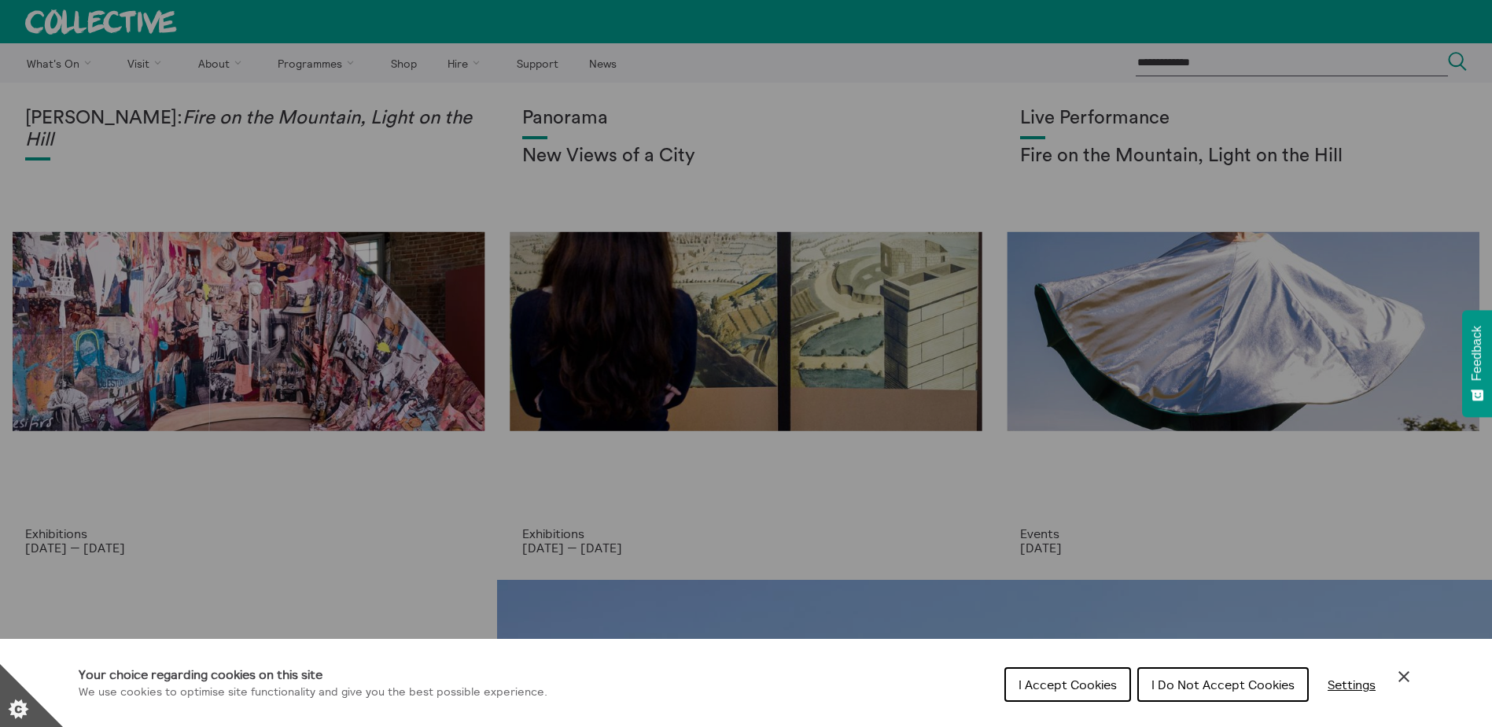
click at [1069, 683] on span "I Accept Cookies" at bounding box center [1067, 684] width 98 height 16
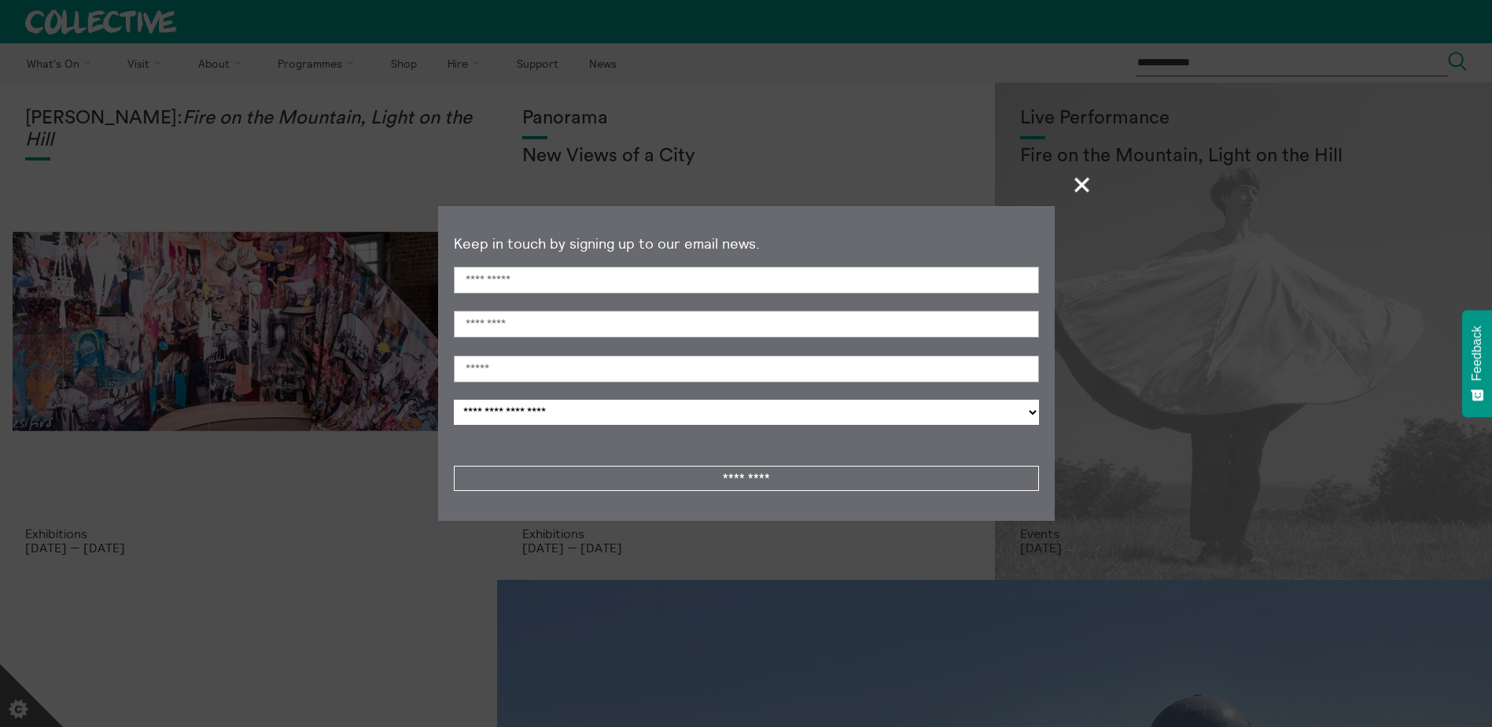
click at [1080, 179] on span "+" at bounding box center [1082, 184] width 46 height 46
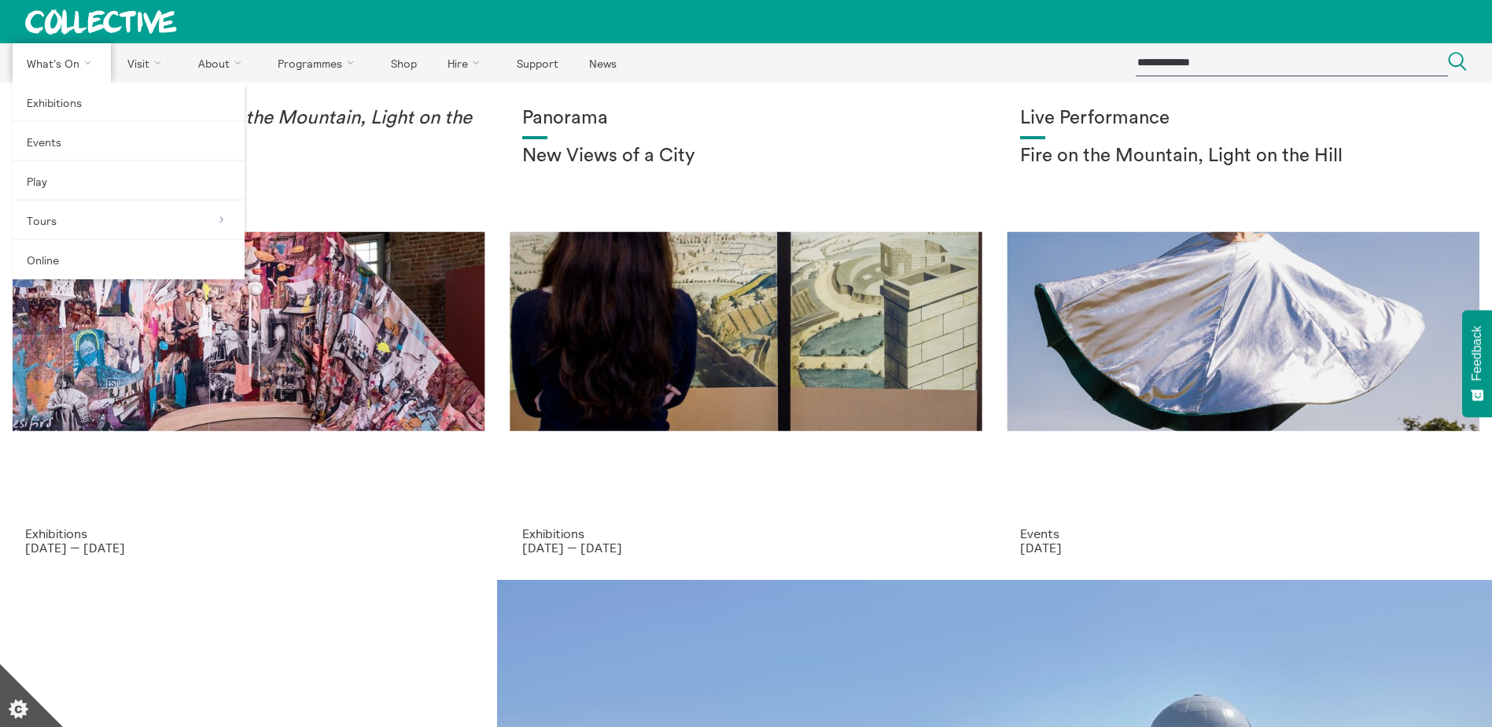
click at [92, 63] on link "What's On" at bounding box center [62, 62] width 98 height 39
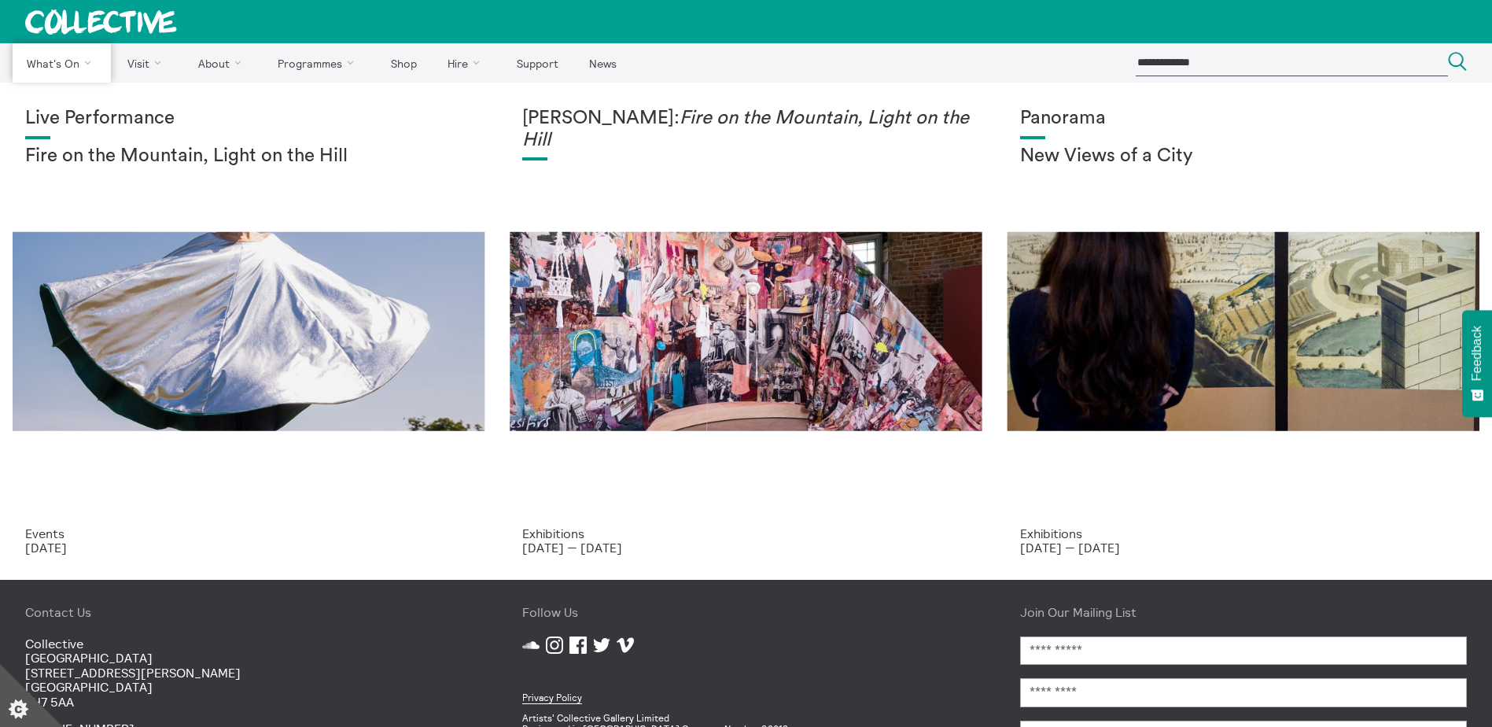
click at [0, 0] on link "Exhibitions" at bounding box center [0, 0] width 0 height 0
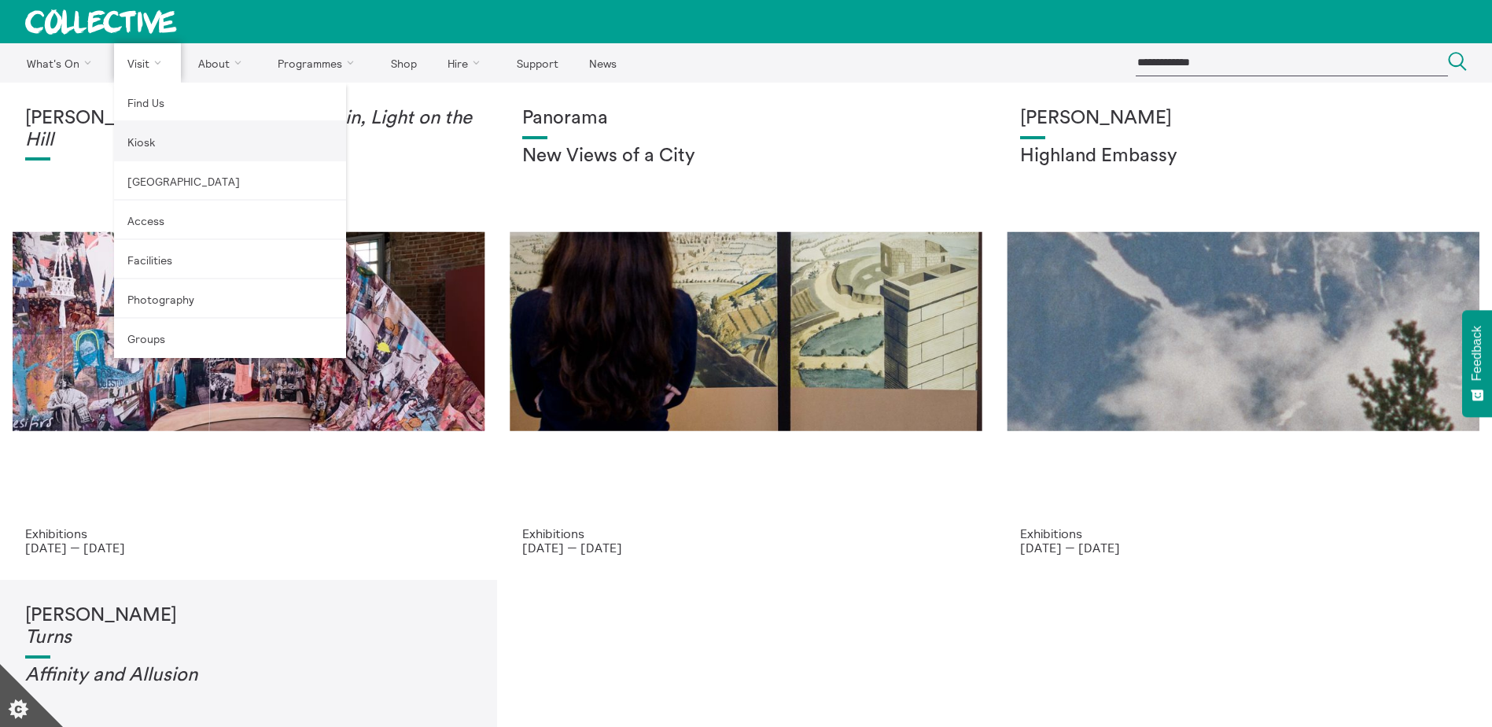
click at [161, 133] on link "Kiosk" at bounding box center [230, 141] width 232 height 39
